Goal: Task Accomplishment & Management: Complete application form

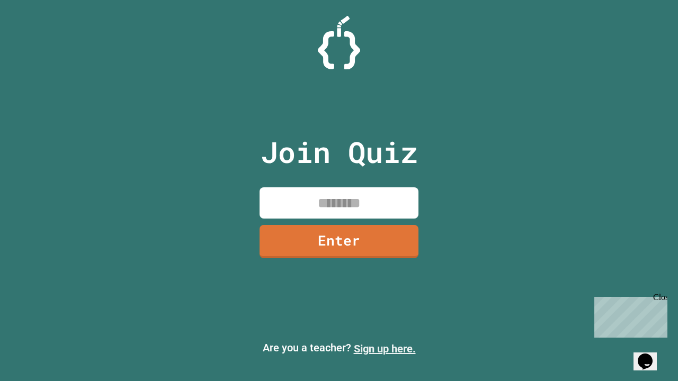
click at [384, 349] on link "Sign up here." at bounding box center [385, 349] width 62 height 13
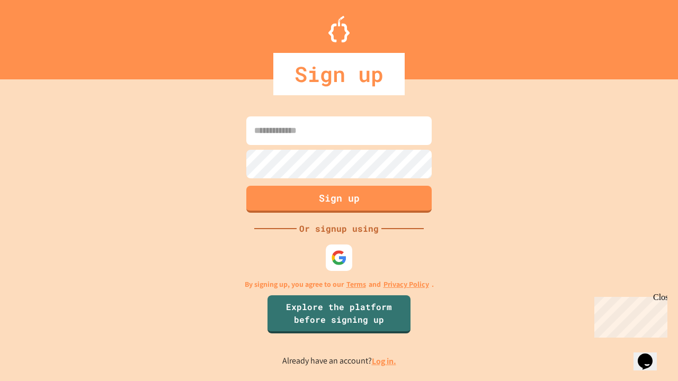
click at [384, 361] on link "Log in." at bounding box center [384, 361] width 24 height 11
